Goal: Transaction & Acquisition: Purchase product/service

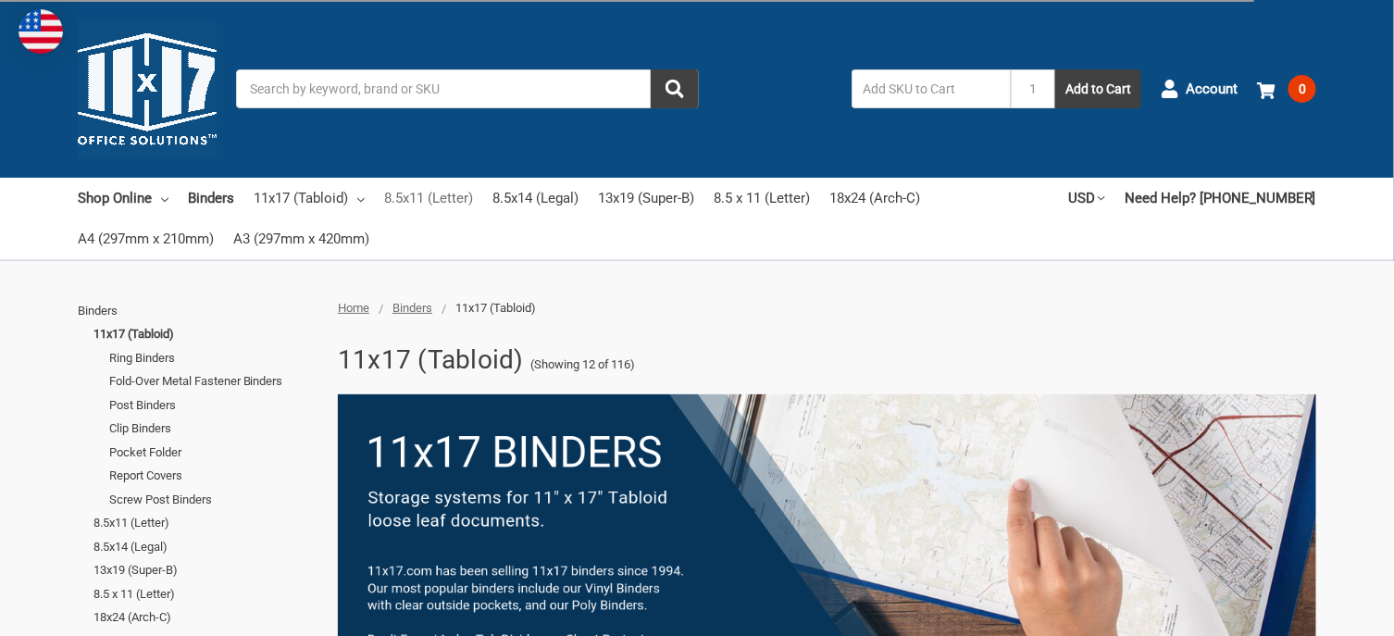
drag, startPoint x: 0, startPoint y: 0, endPoint x: 461, endPoint y: 194, distance: 500.2
click at [461, 194] on link "8.5x11 (Letter)" at bounding box center [428, 198] width 89 height 41
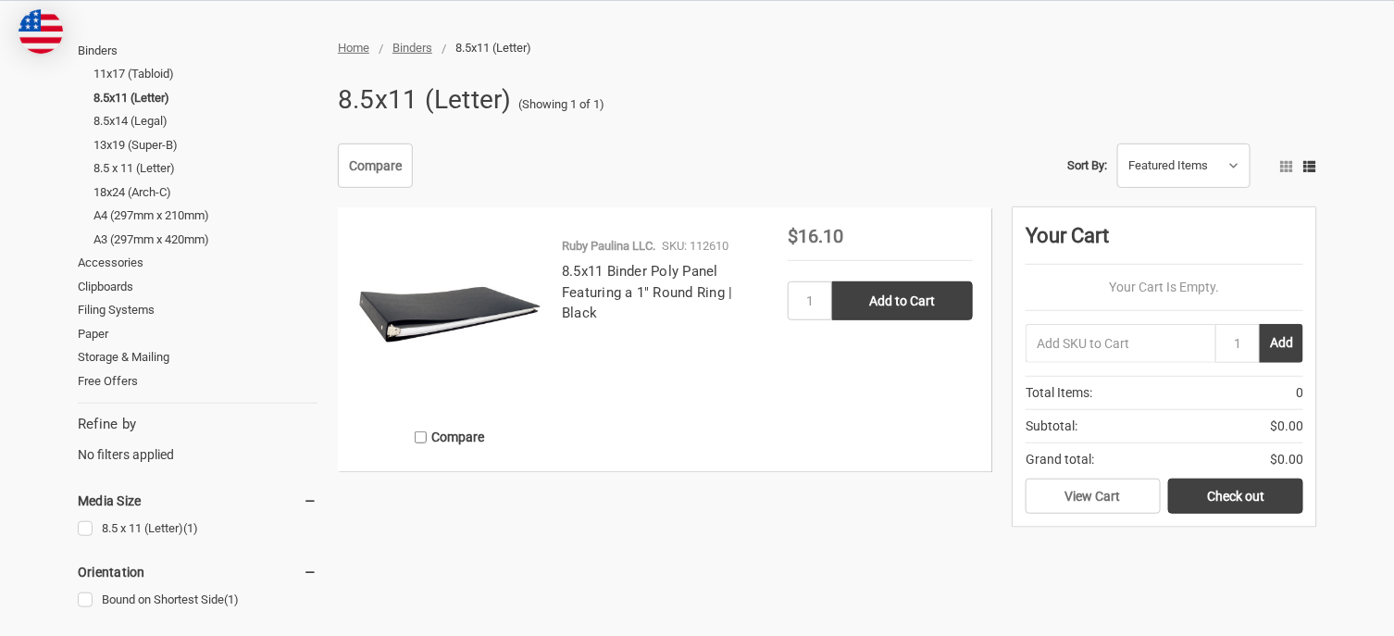
scroll to position [277, 0]
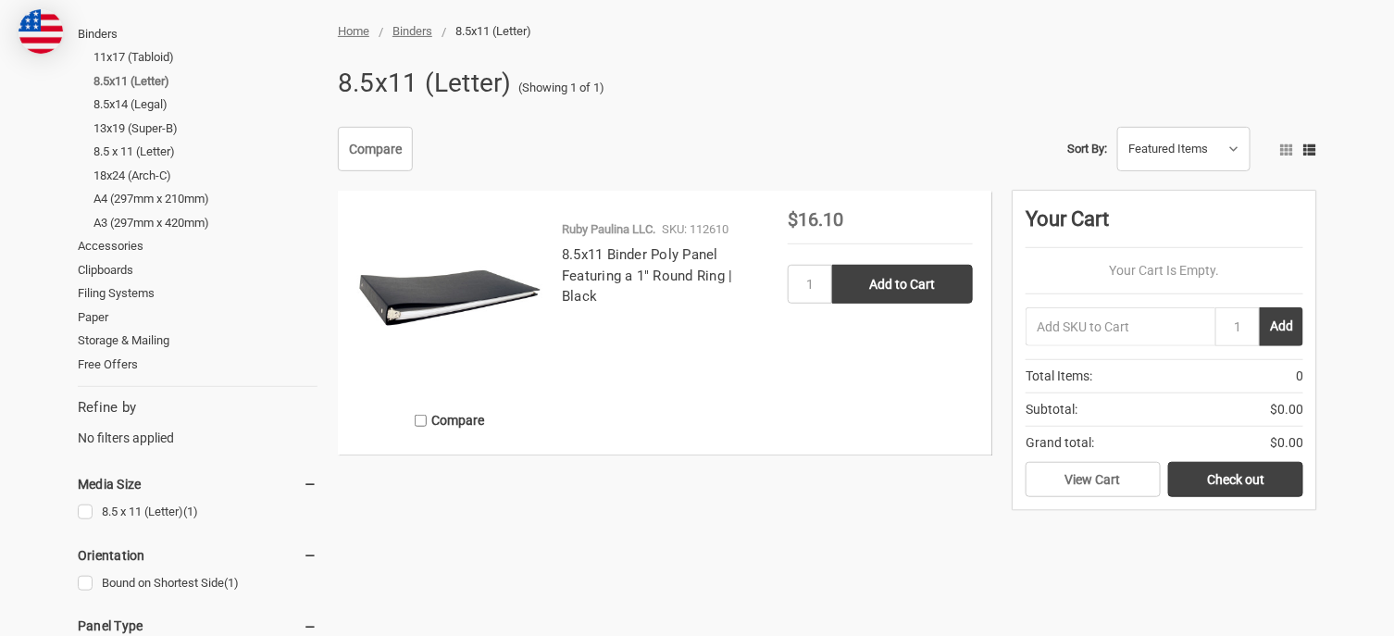
click at [147, 81] on link "8.5x11 (Letter)" at bounding box center [205, 81] width 224 height 24
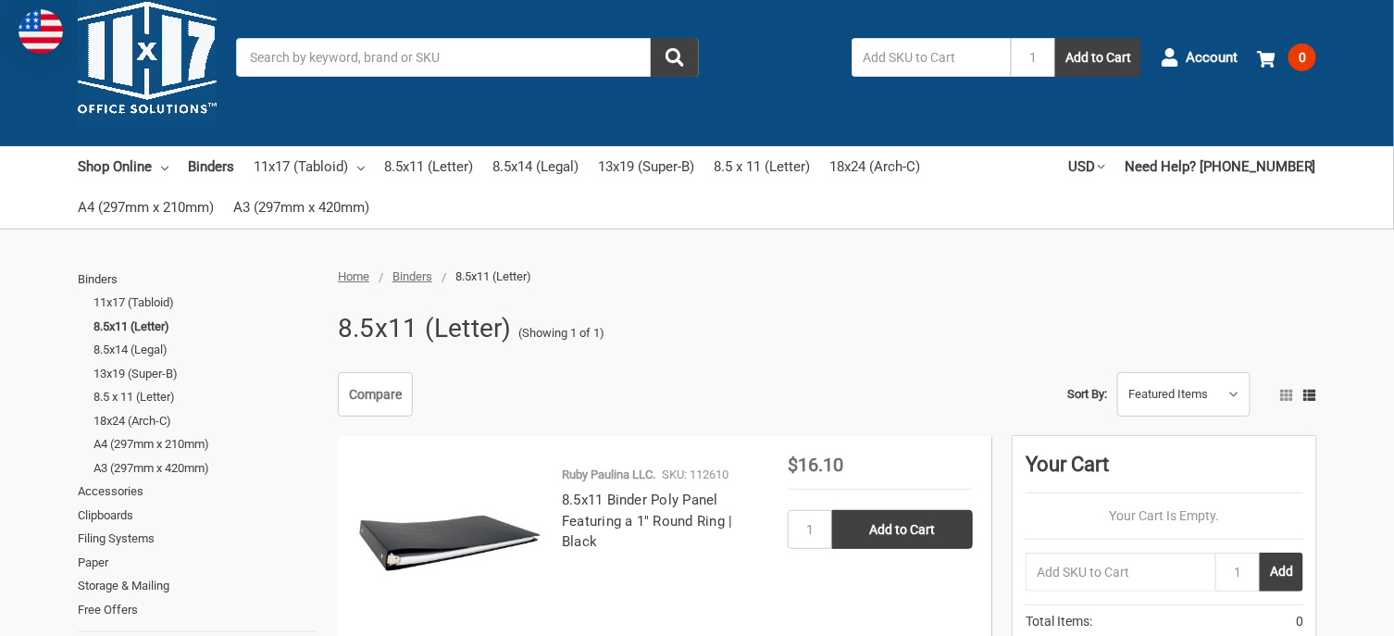
scroll to position [9, 0]
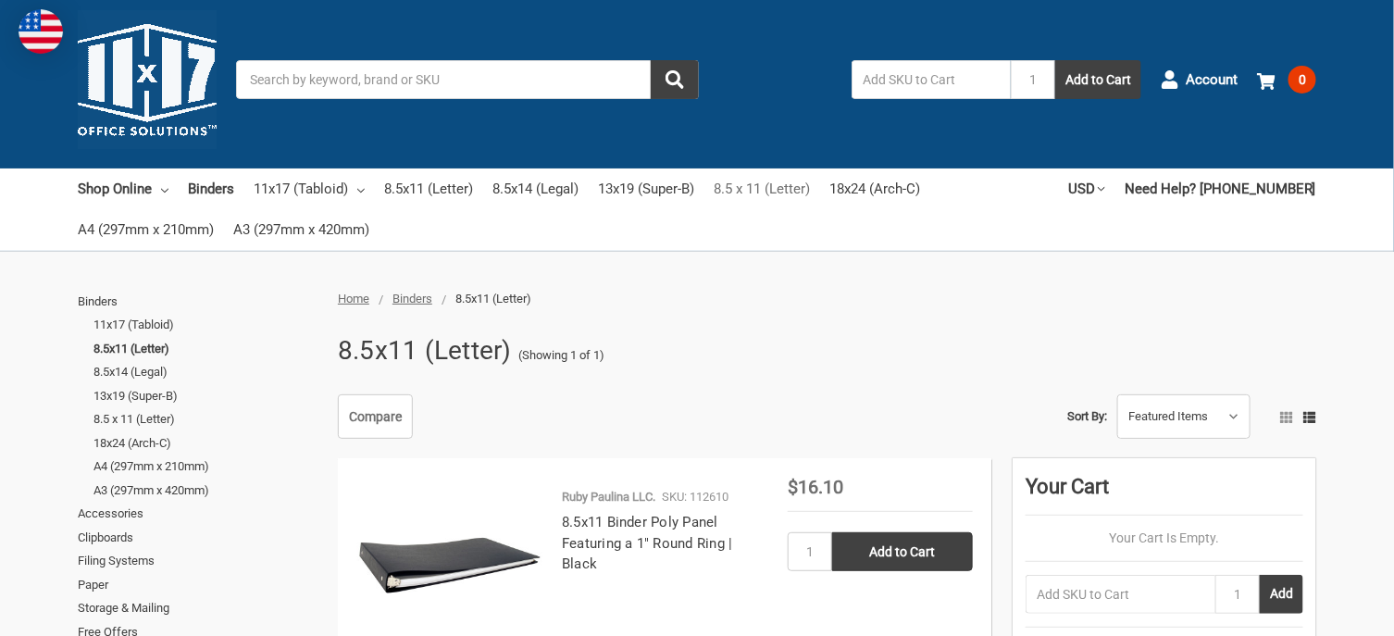
click at [794, 190] on link "8.5 x 11 (Letter)" at bounding box center [762, 188] width 96 height 41
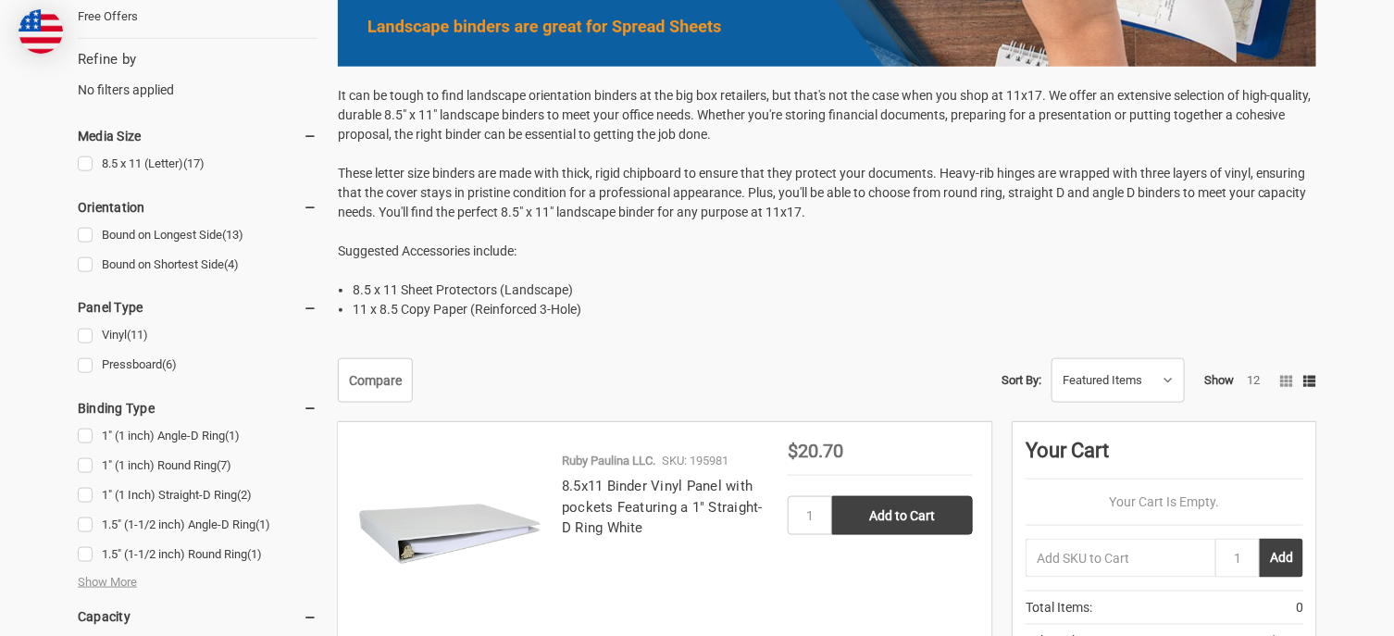
scroll to position [205, 0]
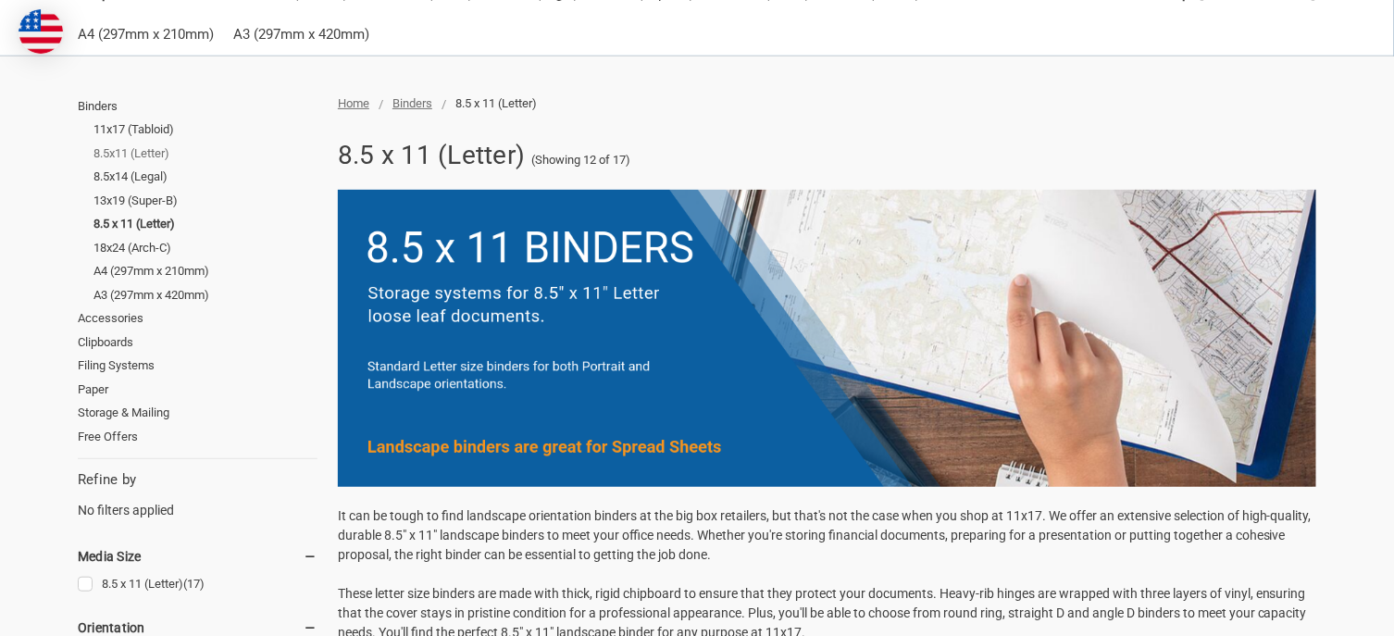
click at [151, 152] on link "8.5x11 (Letter)" at bounding box center [205, 154] width 224 height 24
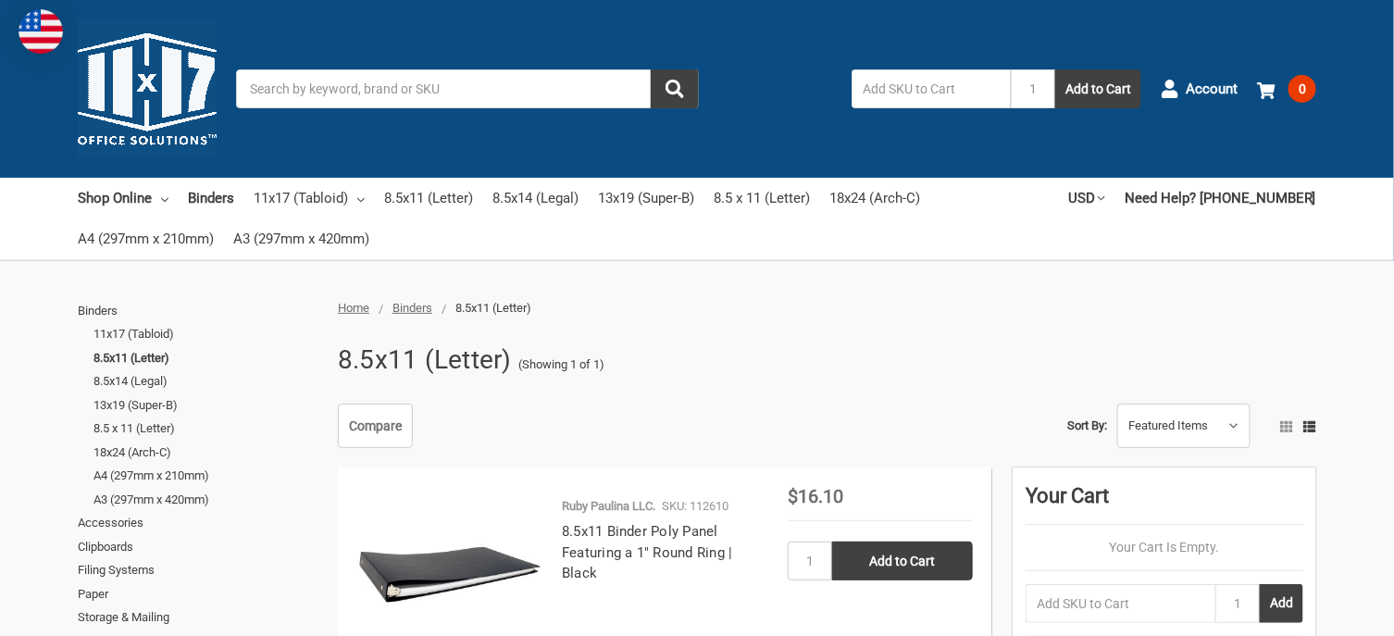
drag, startPoint x: 0, startPoint y: 0, endPoint x: 151, endPoint y: 152, distance: 214.0
click at [151, 152] on img at bounding box center [147, 88] width 139 height 139
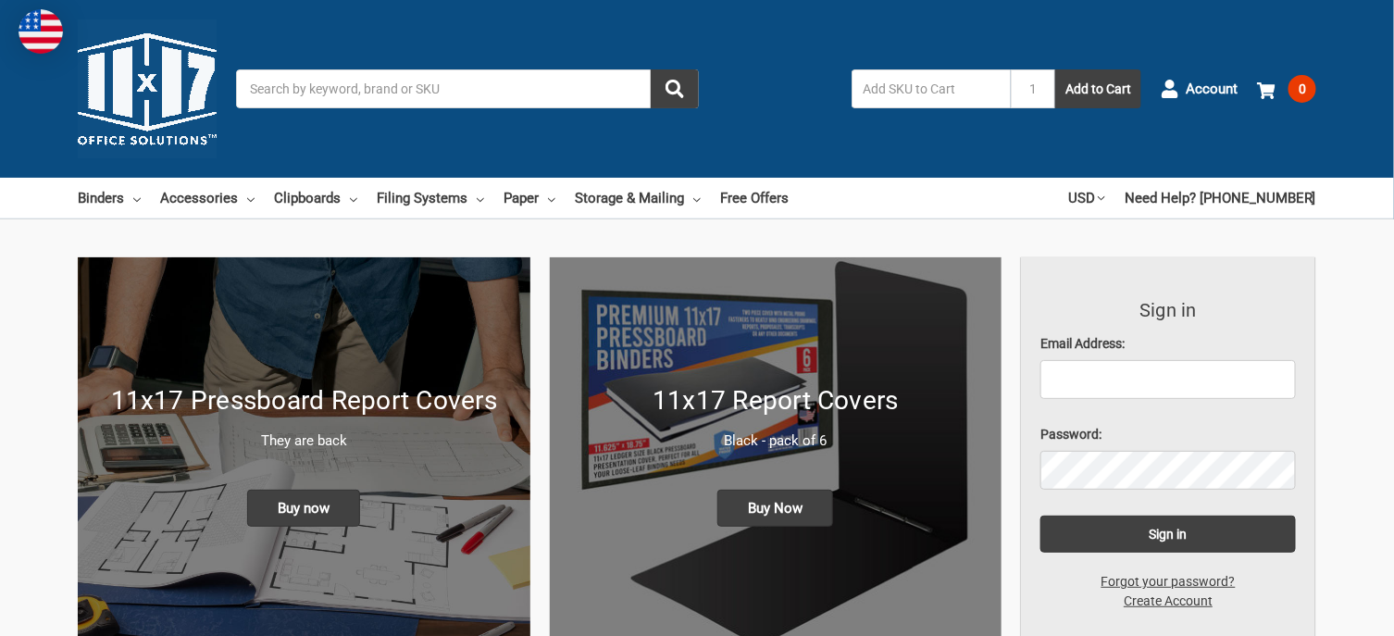
click at [151, 152] on img at bounding box center [147, 88] width 139 height 139
click at [106, 202] on link "Binders" at bounding box center [109, 198] width 63 height 41
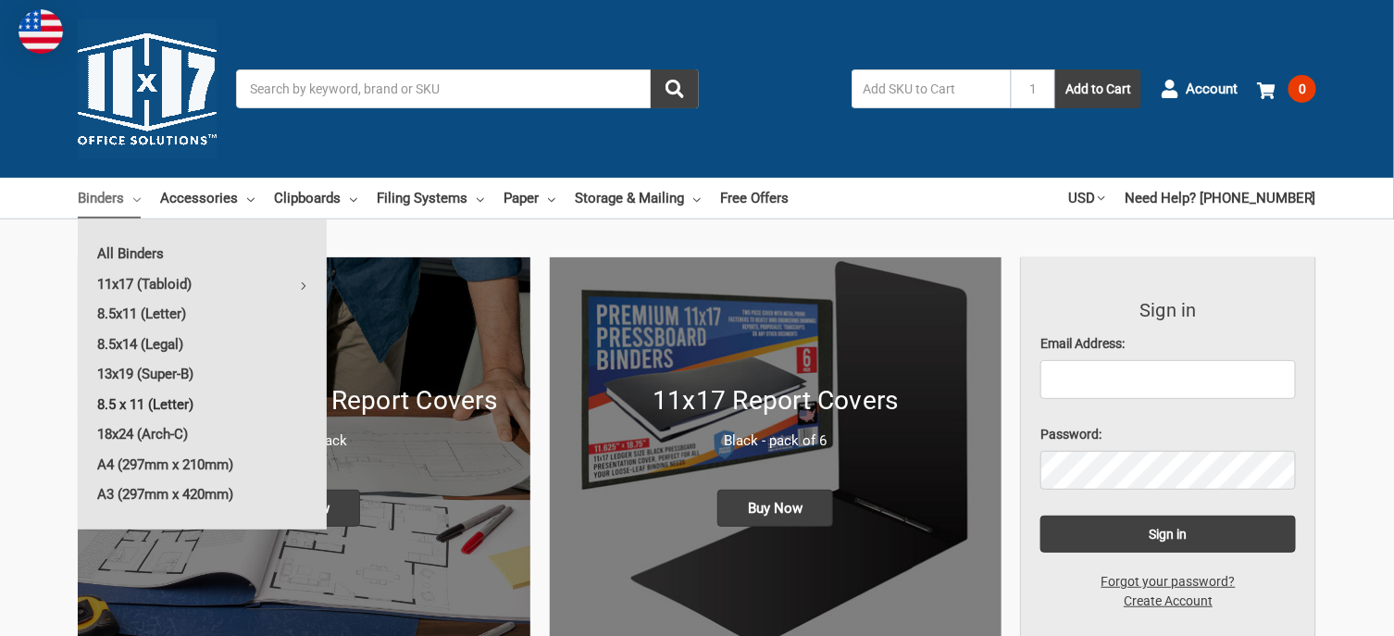
click at [109, 396] on link "8.5 x 11 (Letter)" at bounding box center [202, 405] width 249 height 30
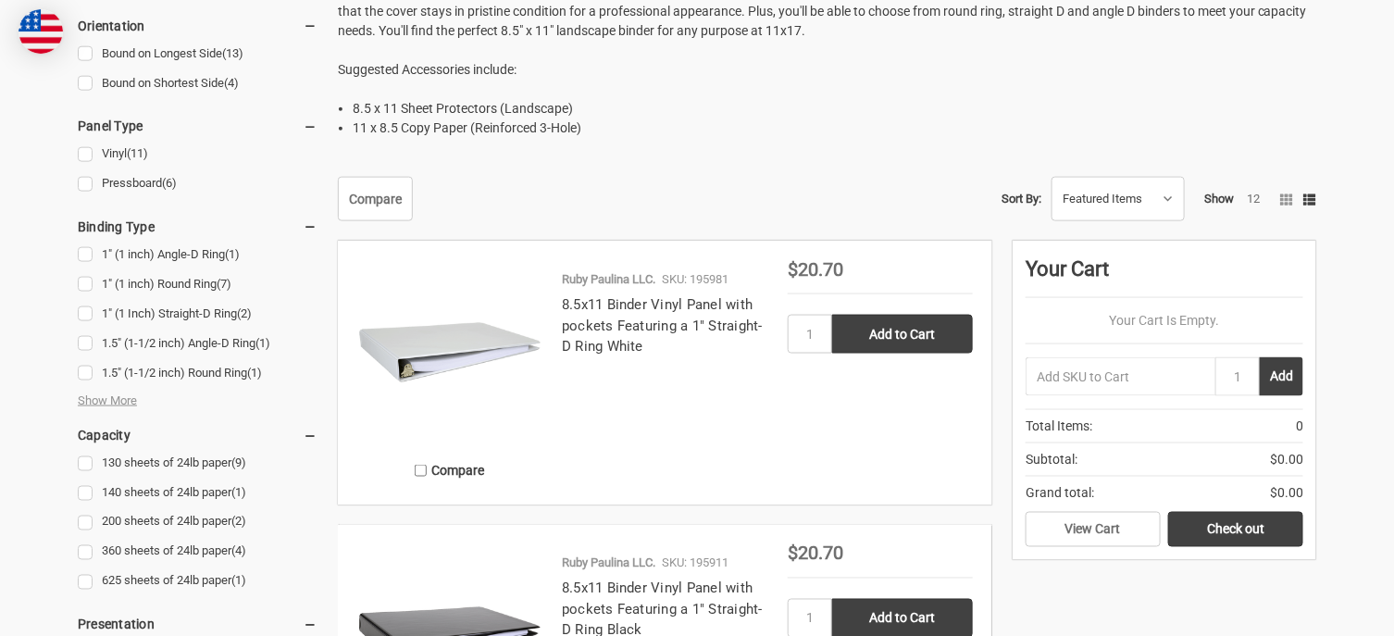
scroll to position [851, 0]
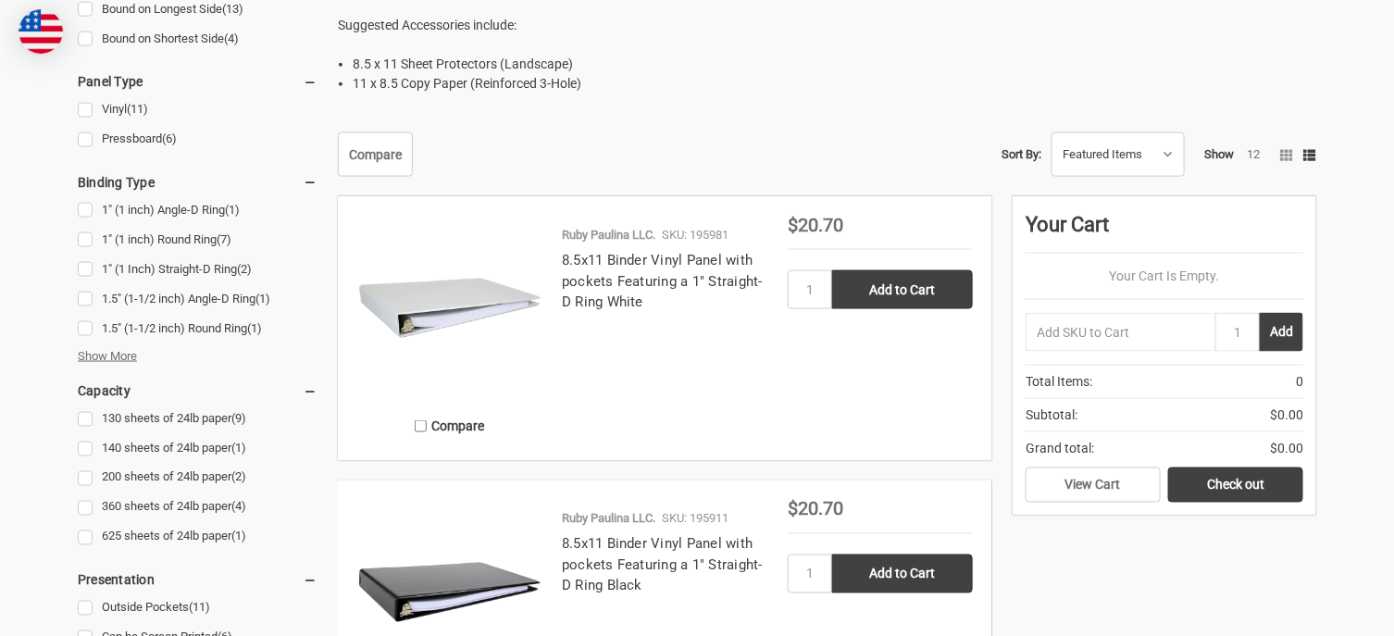
click at [112, 354] on span "Show More" at bounding box center [107, 356] width 59 height 19
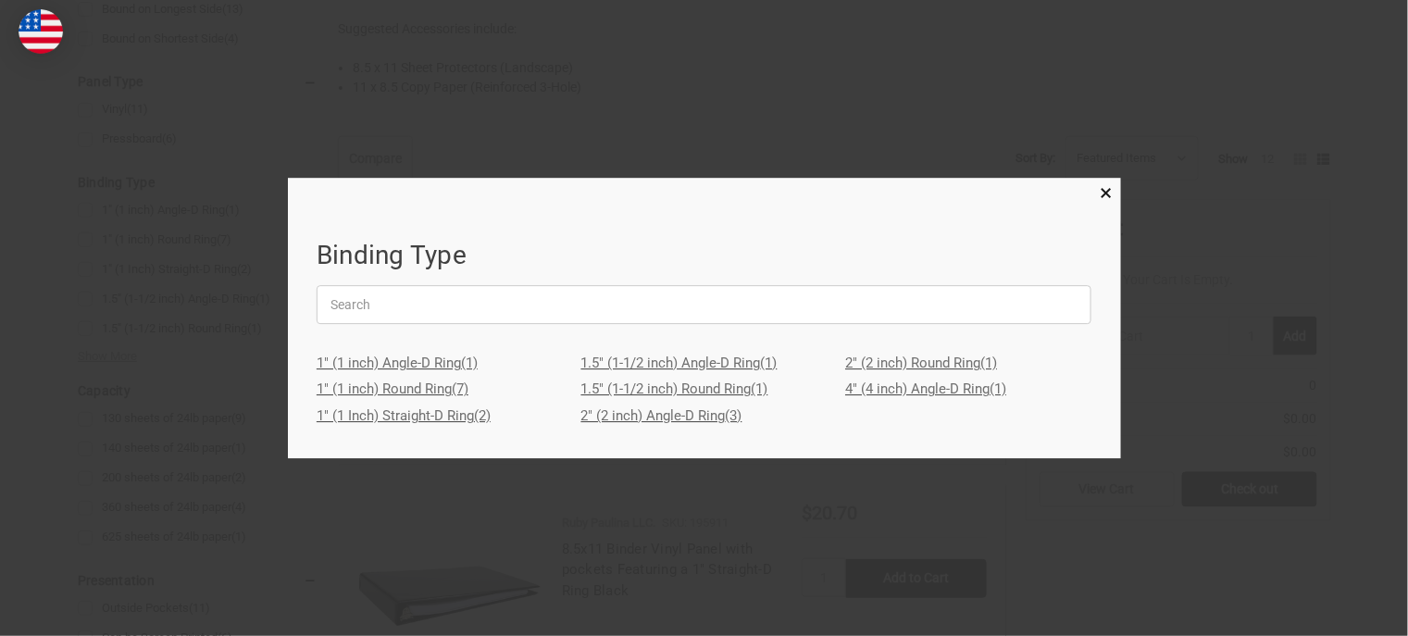
click at [693, 413] on link "2" (2 inch) Angle-D Ring (3)" at bounding box center [704, 416] width 246 height 27
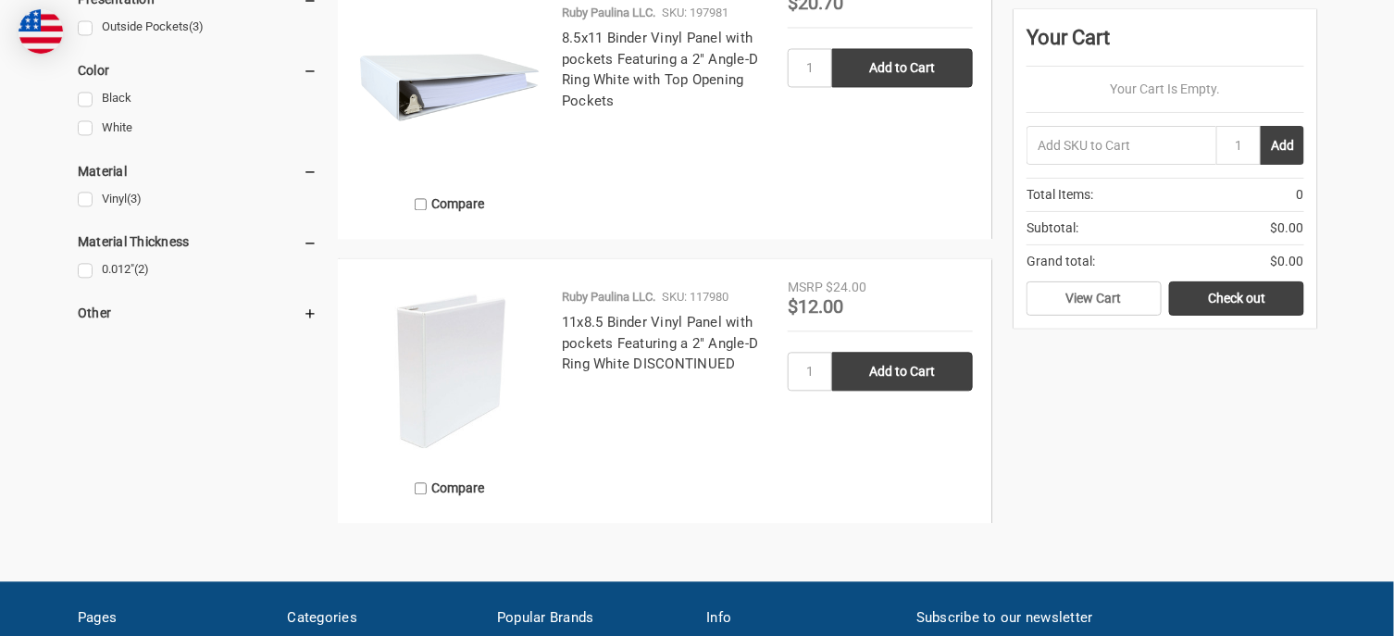
scroll to position [1360, 0]
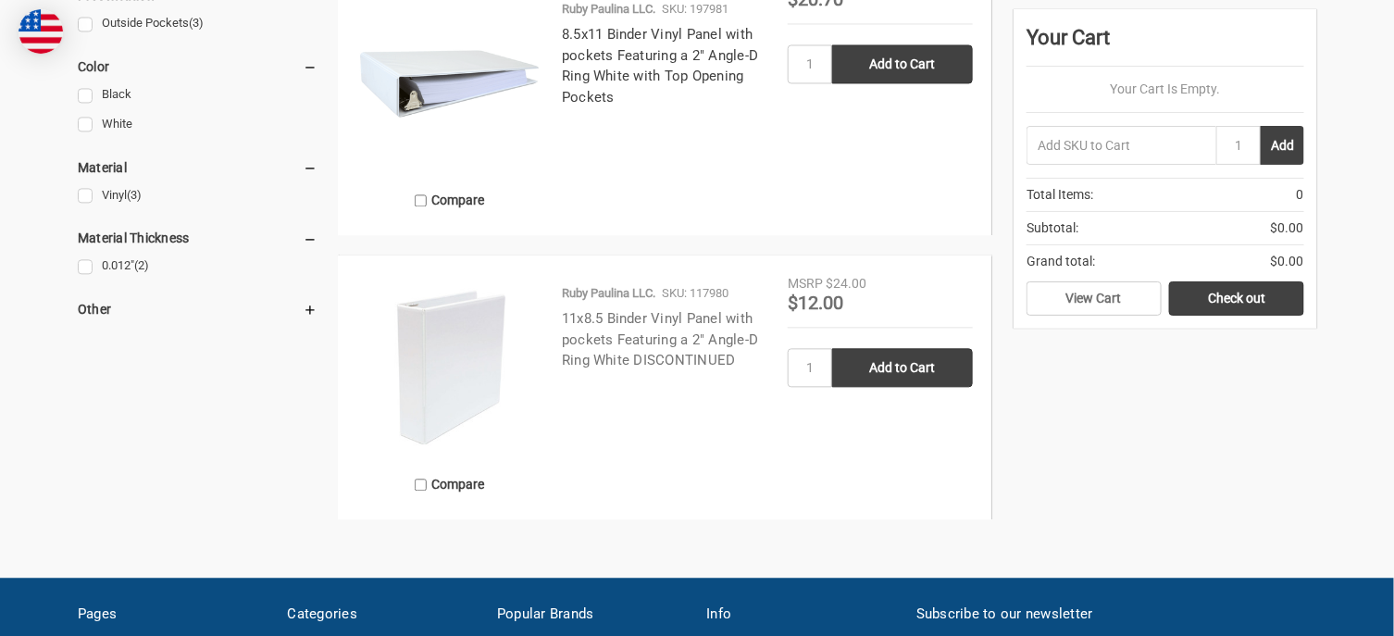
click at [683, 317] on link "11x8.5 Binder Vinyl Panel with pockets Featuring a 2" Angle-D Ring White DISCON…" at bounding box center [660, 339] width 197 height 58
